Goal: Information Seeking & Learning: Learn about a topic

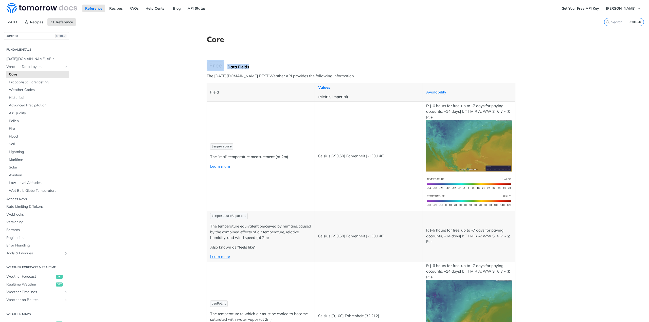
drag, startPoint x: 251, startPoint y: 68, endPoint x: 212, endPoint y: 67, distance: 39.3
click at [633, 8] on button "[PERSON_NAME]" at bounding box center [623, 9] width 41 height 8
click at [194, 8] on link "API Status" at bounding box center [197, 9] width 24 height 8
